Goal: Find contact information: Find contact information

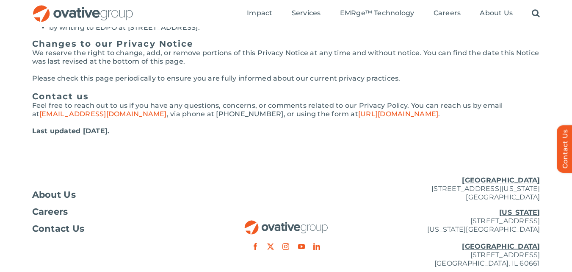
scroll to position [1961, 0]
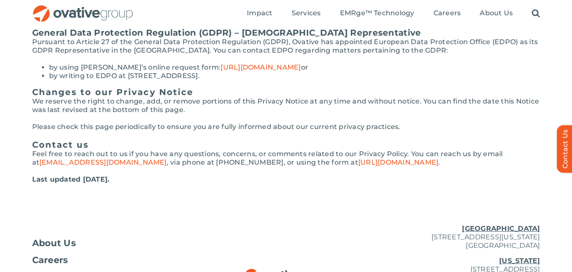
drag, startPoint x: 405, startPoint y: 226, endPoint x: 544, endPoint y: 236, distance: 139.3
click at [544, 236] on div "About Us Careers Contact Us Minneapolis 729 Washington Avenue N, Suite 1000 Min…" at bounding box center [286, 269] width 572 height 105
copy p "729 Washington Avenue N, Suite 1000 Minneapolis, MN 55401"
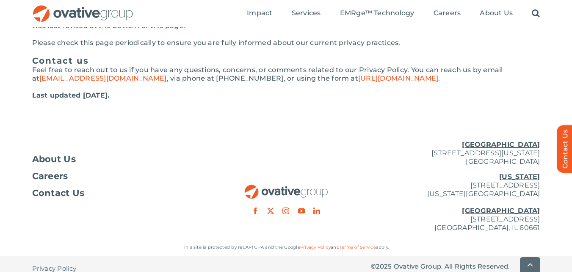
scroll to position [2046, 0]
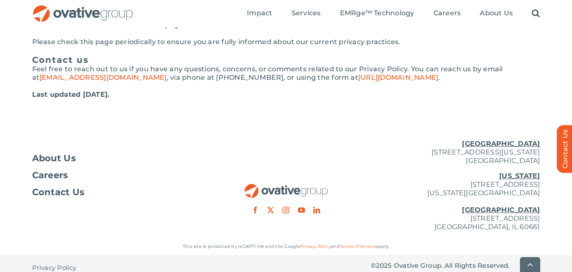
drag, startPoint x: 455, startPoint y: 144, endPoint x: 417, endPoint y: 148, distance: 37.9
click at [455, 144] on p "Minneapolis 729 Washington Avenue N, Suite 1000 Minneapolis, MN 55401" at bounding box center [455, 151] width 169 height 25
click at [406, 143] on p "Minneapolis 729 Washington Avenue N, Suite 1000 Minneapolis, MN 55401" at bounding box center [455, 151] width 169 height 25
click at [410, 143] on p "Minneapolis 729 Washington Avenue N, Suite 1000 Minneapolis, MN 55401" at bounding box center [455, 151] width 169 height 25
drag, startPoint x: 410, startPoint y: 143, endPoint x: 544, endPoint y: 151, distance: 134.1
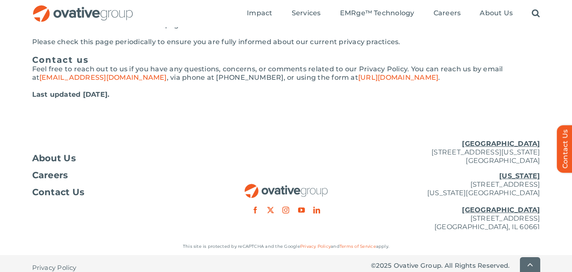
click at [544, 151] on div "About Us Careers Contact Us Minneapolis 729 Washington Avenue N, Suite 1000 Min…" at bounding box center [286, 185] width 572 height 105
copy p "729 Washington Avenue N, Suite 1000 Minneapolis, MN 55401"
